Goal: Task Accomplishment & Management: Use online tool/utility

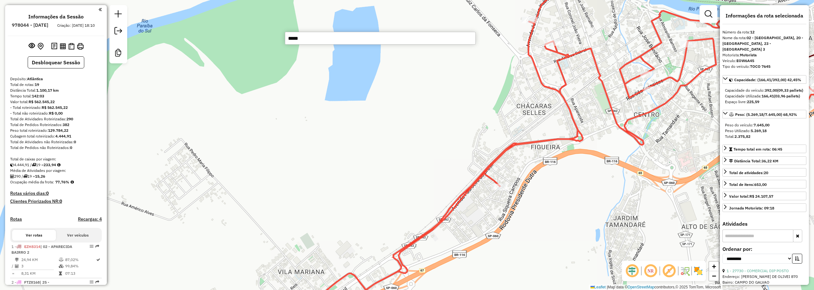
select select "**********"
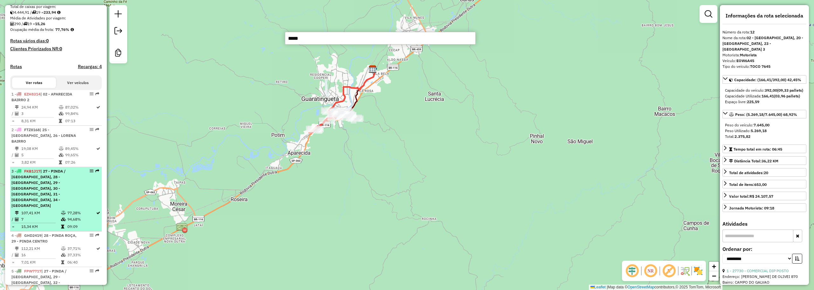
scroll to position [159, 0]
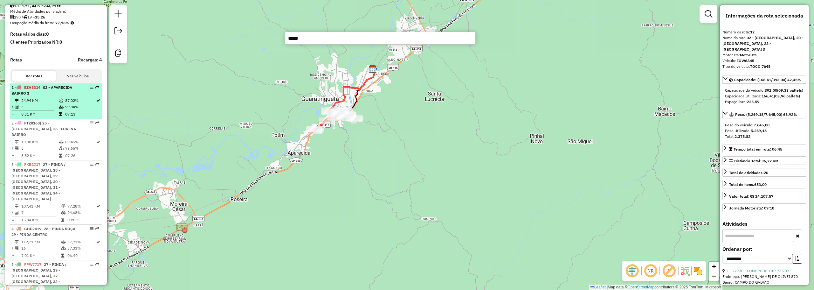
click at [58, 104] on td at bounding box center [61, 100] width 6 height 6
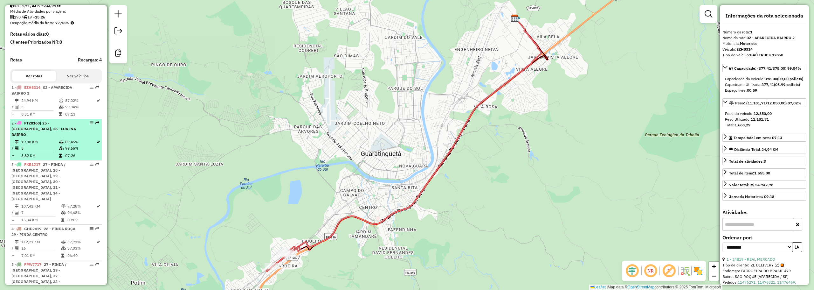
click at [59, 145] on td at bounding box center [61, 148] width 6 height 6
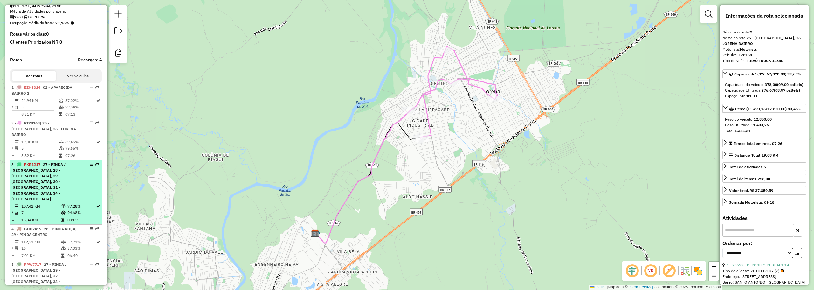
click at [56, 165] on span "| 27 - PINDA / MOREIRA, 28 - PINDA ROÇA, 29 - PINDA CENTRO, 30 - PINDA BAIRRO 1…" at bounding box center [38, 181] width 54 height 39
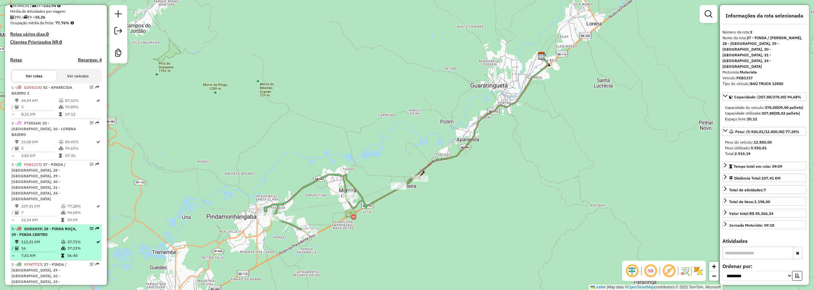
click at [44, 226] on span "| 28 - PINDA ROÇA, 29 - PINDA CENTRO" at bounding box center [43, 231] width 65 height 10
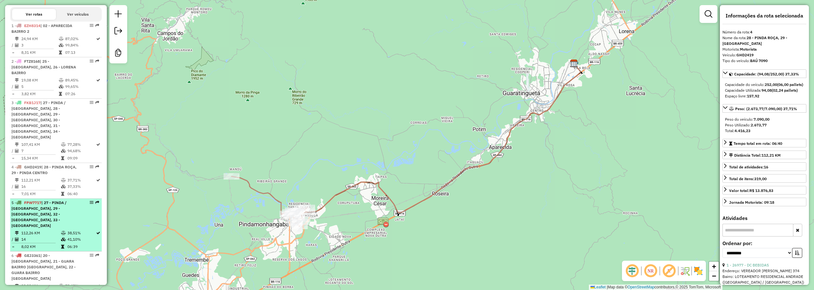
scroll to position [222, 0]
click at [62, 198] on span "| 27 - PINDA / MOREIRA, 29 - PINDA CENTRO, 32 - PINDA BAIRRO 3, 33 - PINDA BAIR…" at bounding box center [38, 212] width 55 height 28
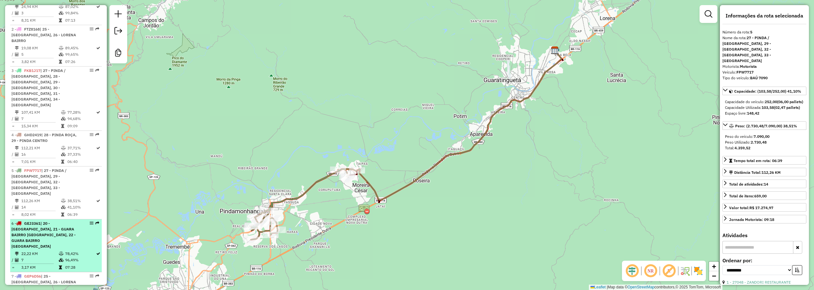
scroll to position [286, 0]
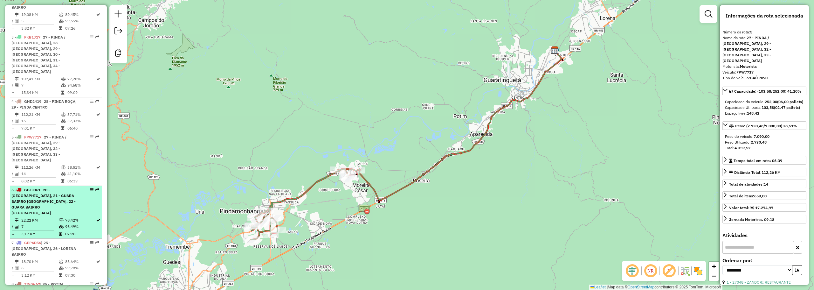
click at [61, 187] on div "6 - GEJ3361 | 20 - GUARA CENTRO, 21 - GUARA BAIRRO JD DO VALE, 22 - GUARA BAIRR…" at bounding box center [44, 201] width 67 height 29
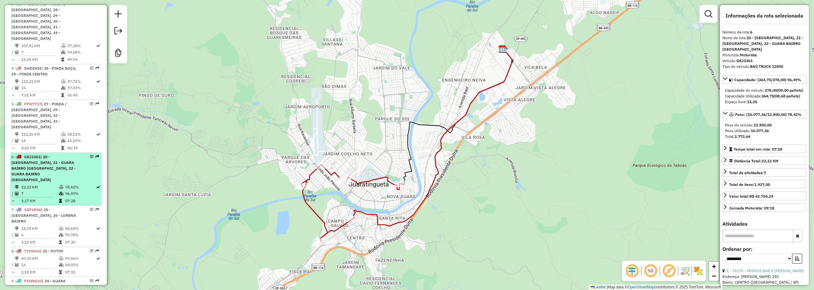
scroll to position [350, 0]
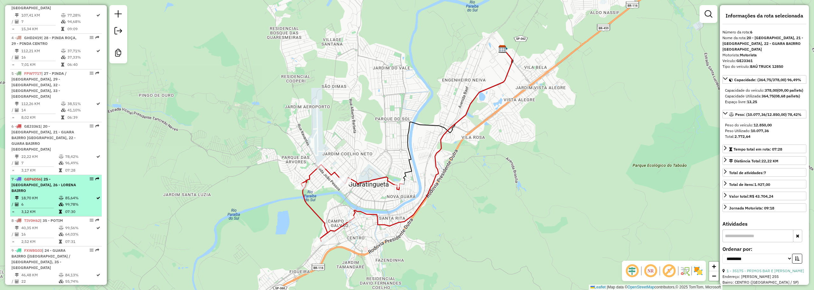
click at [59, 209] on icon at bounding box center [60, 211] width 3 height 4
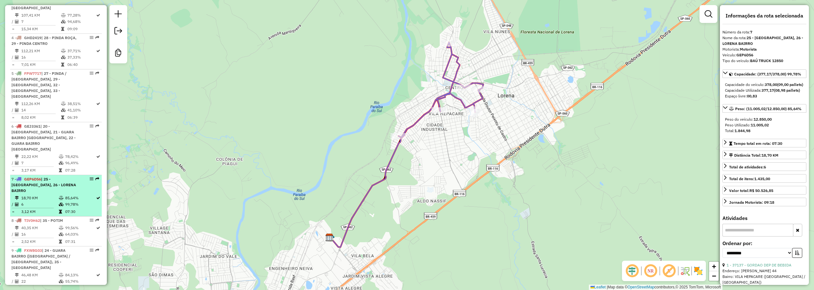
scroll to position [381, 0]
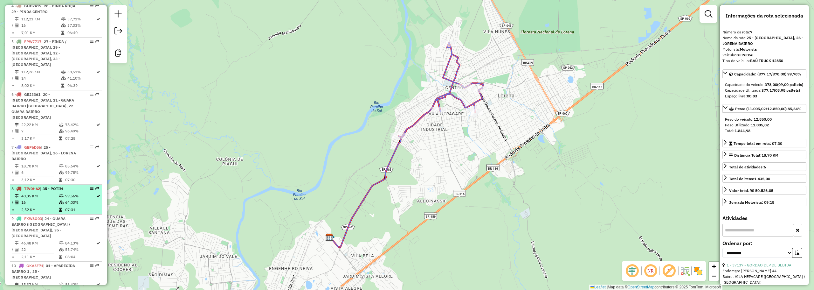
click at [60, 206] on td at bounding box center [61, 209] width 6 height 6
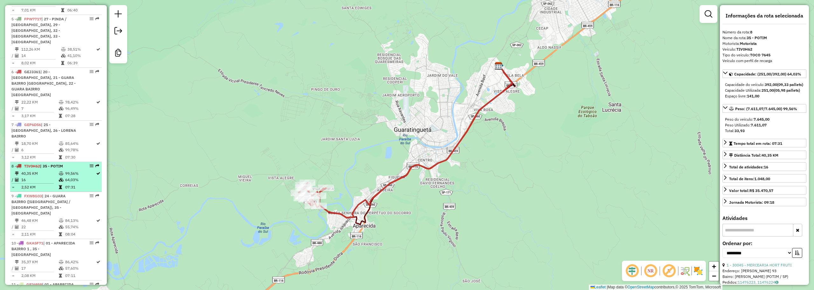
scroll to position [413, 0]
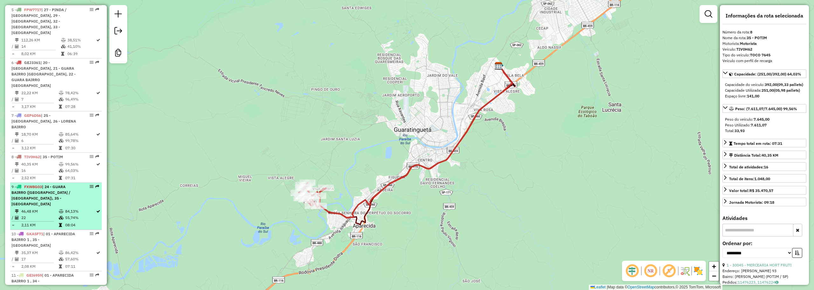
click at [54, 208] on td "46,48 KM" at bounding box center [40, 211] width 38 height 6
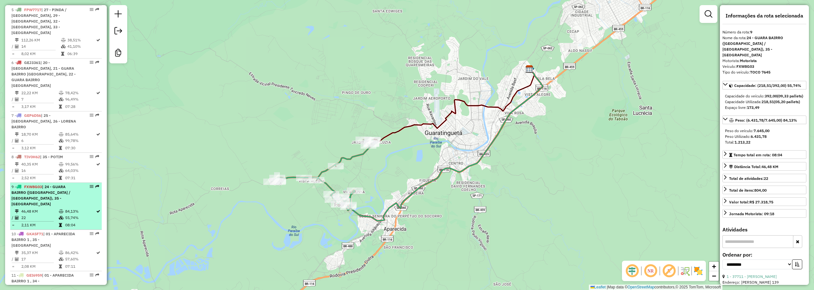
scroll to position [445, 0]
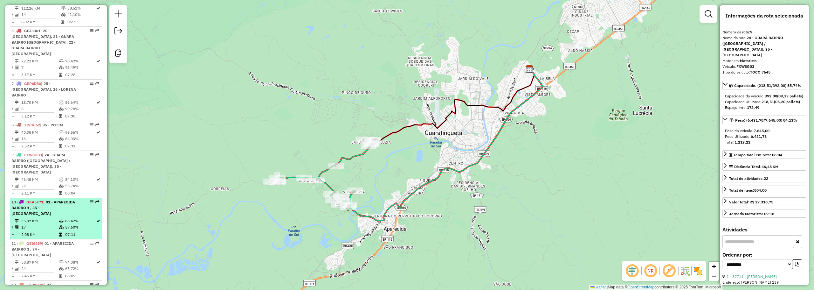
click at [58, 199] on span "| 01 - APARECIDA BAIRRO 1 , 35 - POTIM" at bounding box center [43, 207] width 64 height 16
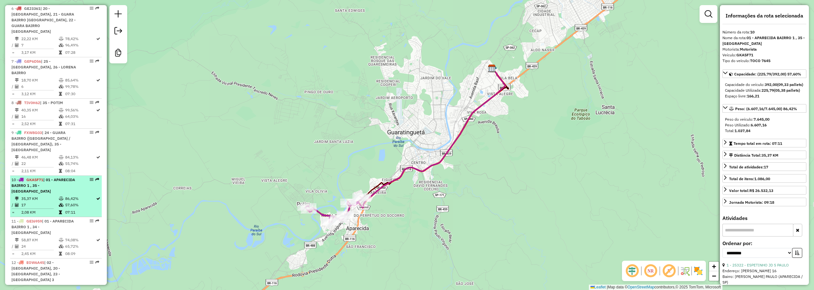
scroll to position [477, 0]
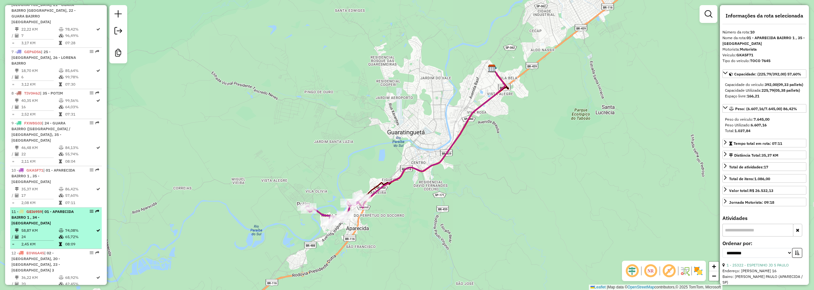
click at [52, 209] on span "| 01 - APARECIDA BAIRRO 1 , 34 - ROSEIRA" at bounding box center [42, 217] width 62 height 16
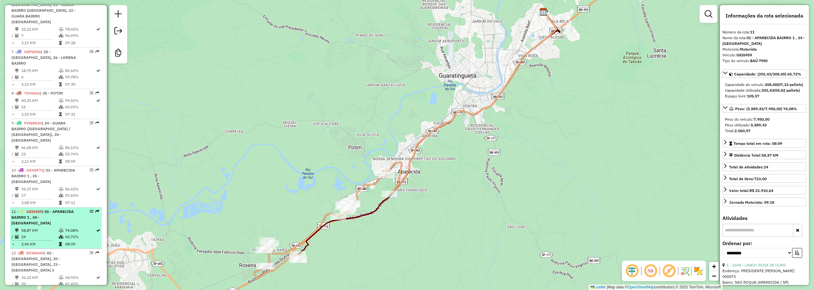
scroll to position [509, 0]
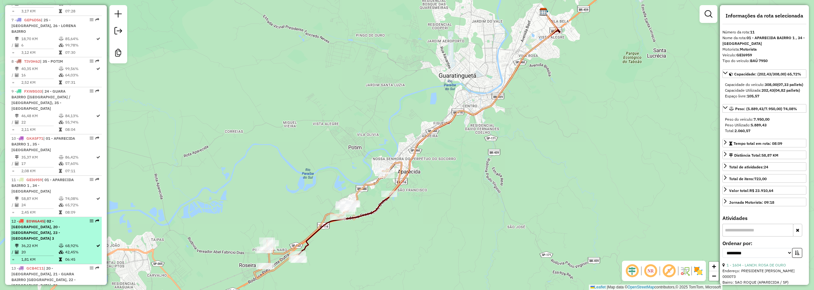
click at [54, 218] on span "| 02 - APARECIDA BAIRRO 2, 20 - GUARA CENTRO, 23 - GUARA BAIRRO 3" at bounding box center [35, 229] width 49 height 22
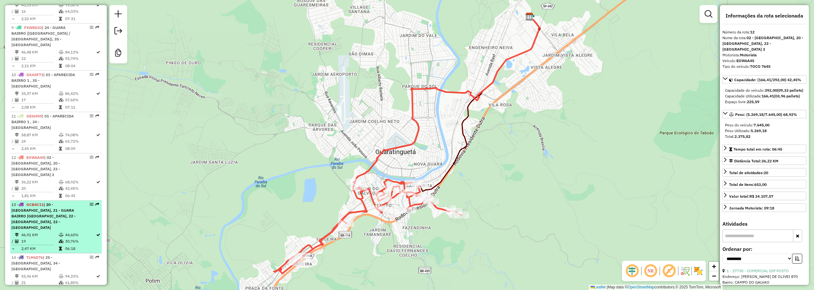
click at [55, 201] on div "13 - GCB4C11 | 20 - GUARA CENTRO, 21 - GUARA BAIRRO JD DO VALE, 22 - GUARA BAIR…" at bounding box center [44, 215] width 67 height 29
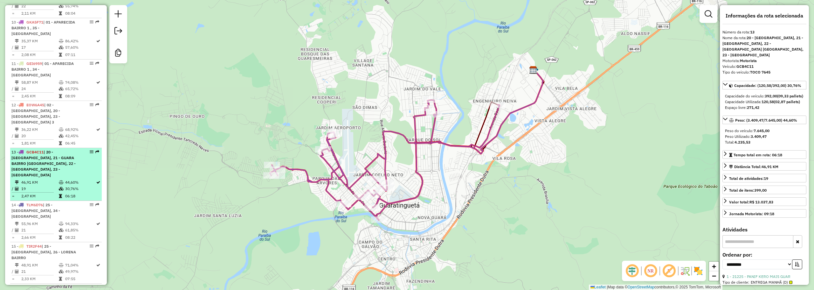
scroll to position [636, 0]
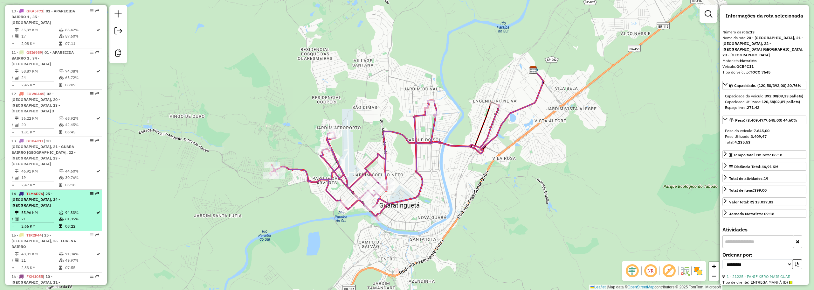
click at [57, 223] on td "2,66 KM" at bounding box center [40, 226] width 38 height 6
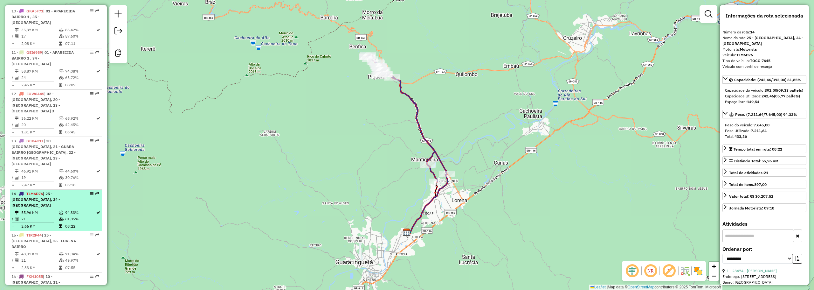
scroll to position [667, 0]
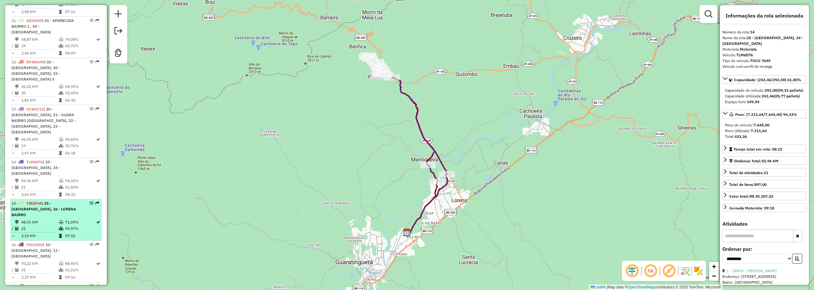
click at [55, 225] on td "21" at bounding box center [40, 228] width 38 height 6
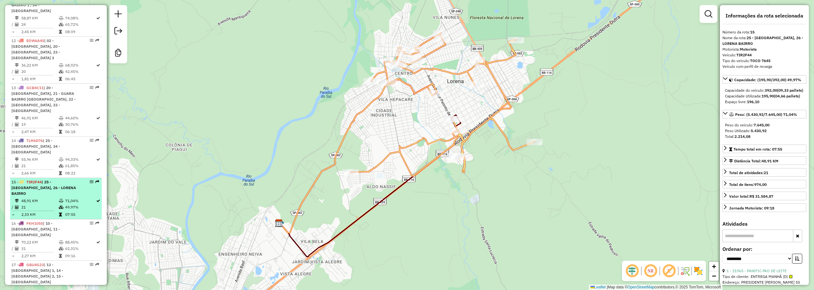
scroll to position [699, 0]
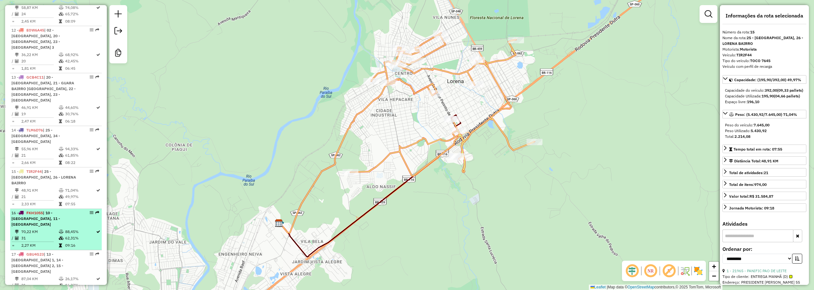
click at [52, 228] on td "70,22 KM" at bounding box center [40, 231] width 38 height 6
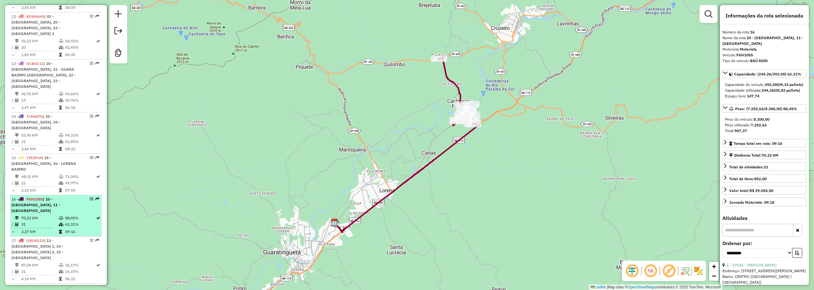
scroll to position [725, 0]
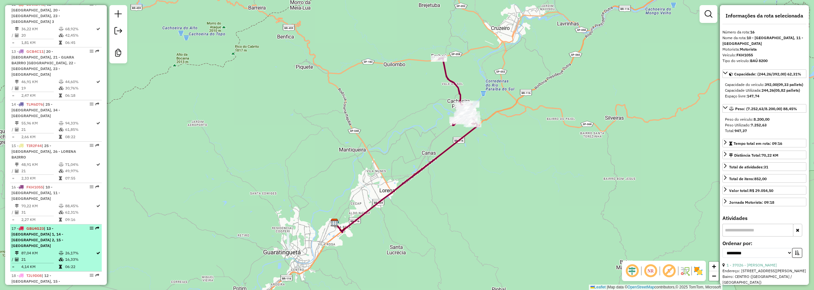
click at [51, 226] on span "| 13 - CRUZEIRO BAIRRO 1, 14 - CRUZEIRO BAIRRO 2, 15 - CRUZEIRO BAIRRO 4" at bounding box center [37, 237] width 52 height 22
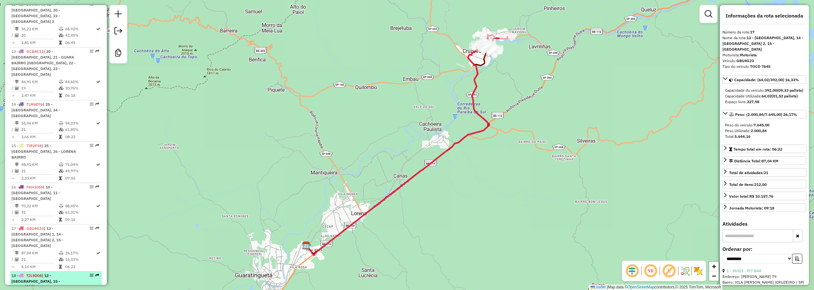
click at [46, 273] on span "| 12 - CRUZEIRO CENTRO, 15 - CRUZEIRO BAIRRO 4" at bounding box center [35, 281] width 49 height 16
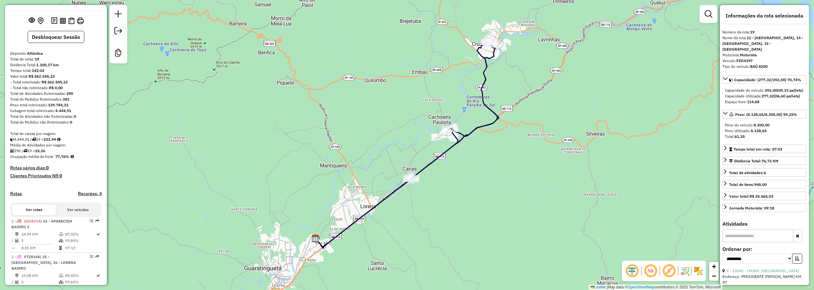
scroll to position [0, 0]
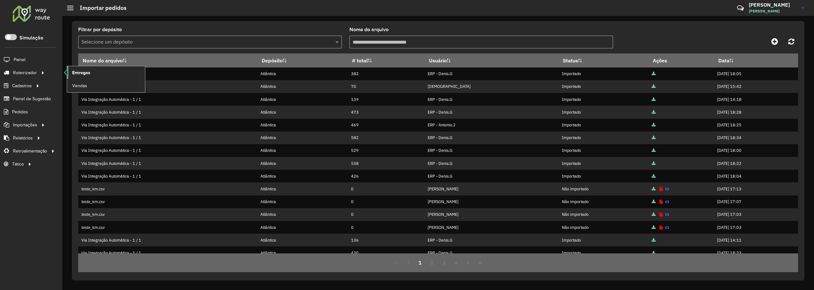
click at [88, 73] on span "Entregas" at bounding box center [81, 72] width 18 height 7
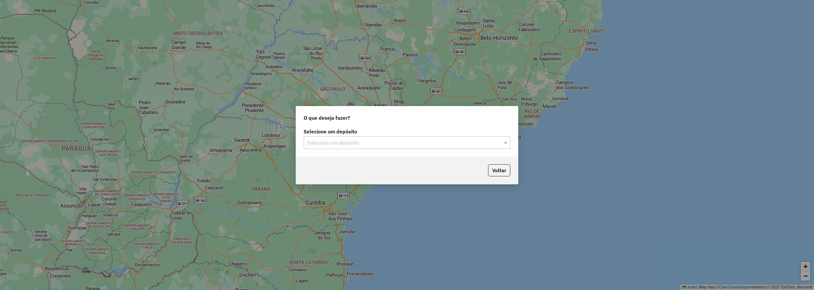
click at [333, 145] on input "text" at bounding box center [401, 143] width 188 height 8
click at [324, 159] on span "Atlântica" at bounding box center [316, 160] width 20 height 5
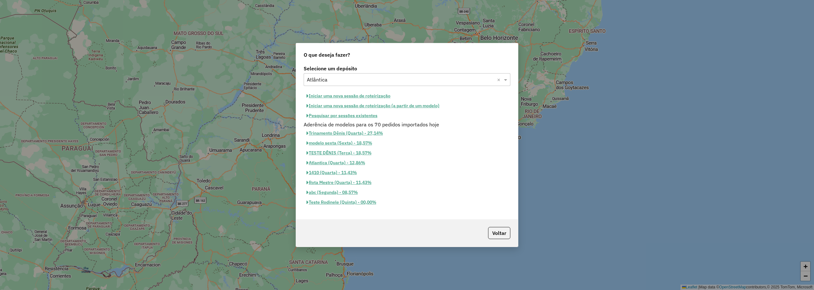
click at [374, 94] on button "Iniciar uma nova sessão de roteirização" at bounding box center [349, 96] width 90 height 10
select select "*"
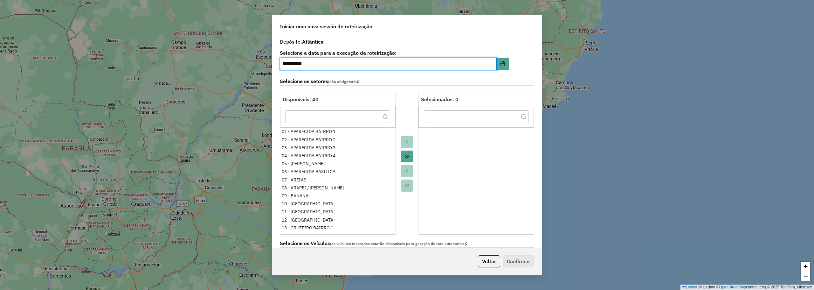
click at [406, 158] on icon "Move All to Target" at bounding box center [406, 156] width 5 height 5
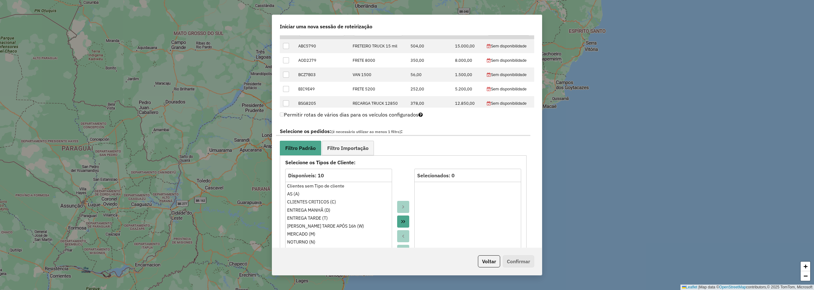
scroll to position [413, 0]
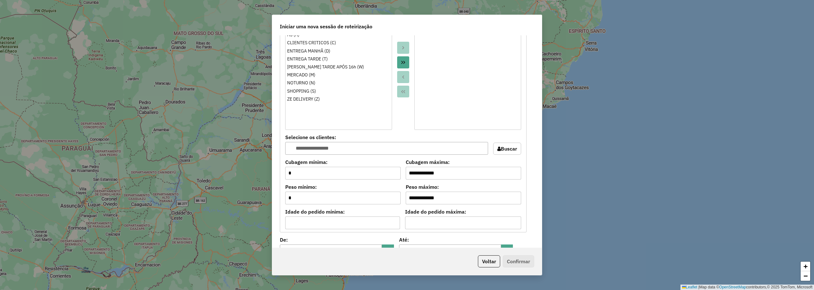
drag, startPoint x: 399, startPoint y: 59, endPoint x: 405, endPoint y: 59, distance: 5.7
click at [400, 59] on button "Move All to Target" at bounding box center [403, 62] width 12 height 12
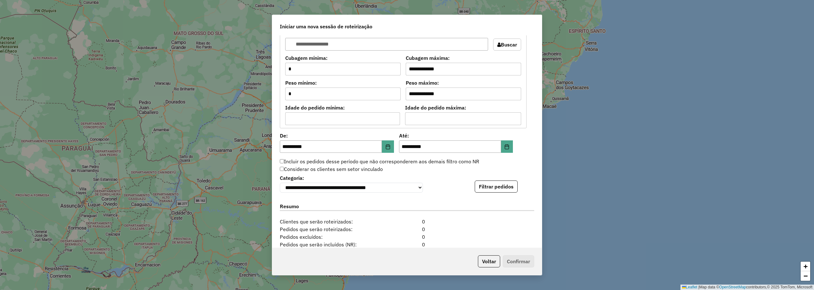
scroll to position [594, 0]
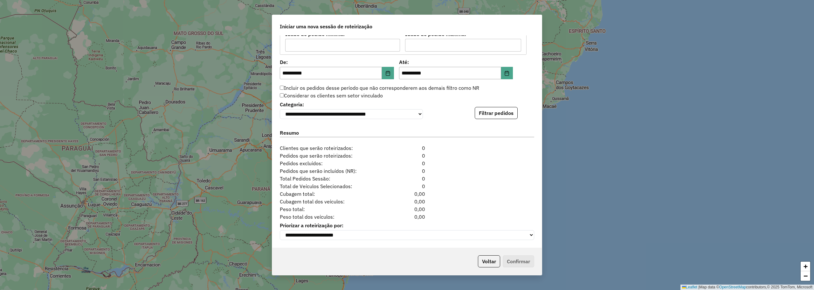
click at [510, 115] on button "Filtrar pedidos" at bounding box center [495, 113] width 43 height 12
click at [502, 108] on button "Filtrar pedidos" at bounding box center [495, 113] width 43 height 12
